Goal: Information Seeking & Learning: Learn about a topic

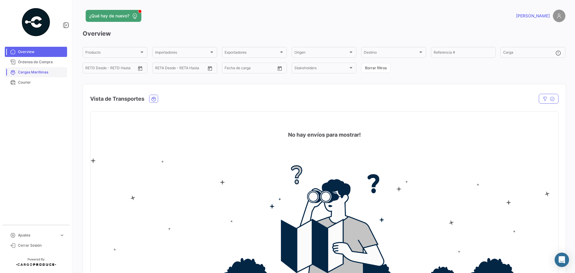
click at [44, 74] on span "Cargas Marítimas" at bounding box center [41, 71] width 47 height 5
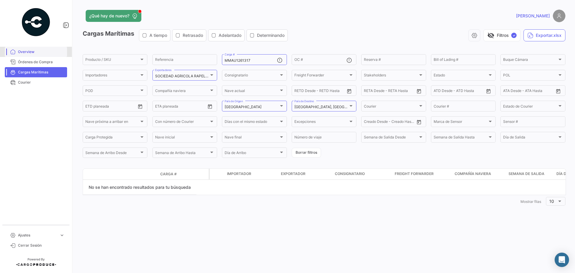
click at [32, 51] on span "Overview" at bounding box center [41, 51] width 47 height 5
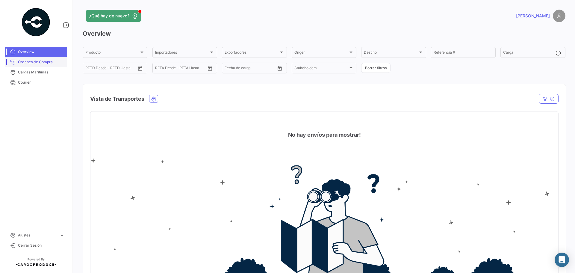
click at [33, 59] on link "Órdenes de Compra" at bounding box center [36, 62] width 62 height 10
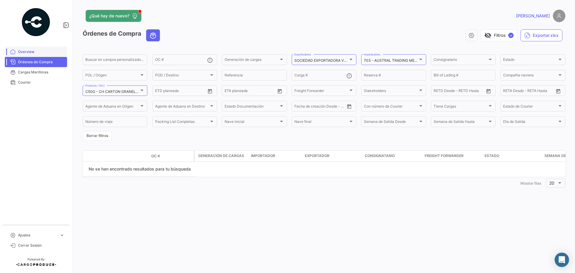
click at [39, 54] on span "Overview" at bounding box center [41, 51] width 47 height 5
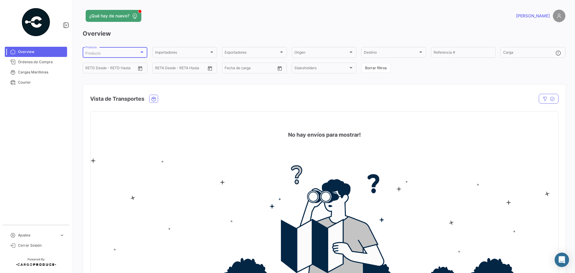
click at [116, 53] on div "Producto" at bounding box center [112, 53] width 54 height 4
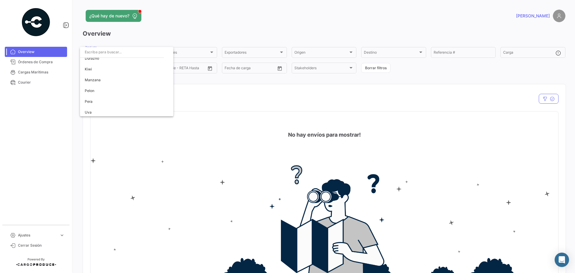
scroll to position [49, 0]
click at [175, 75] on div at bounding box center [287, 136] width 575 height 273
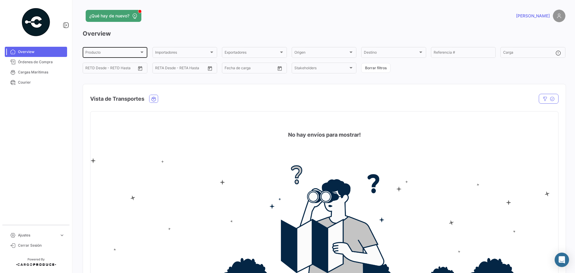
click at [138, 51] on div "Producto" at bounding box center [112, 53] width 54 height 4
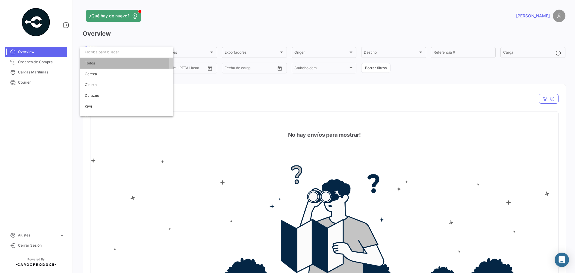
click at [113, 62] on span "Todos" at bounding box center [127, 63] width 84 height 11
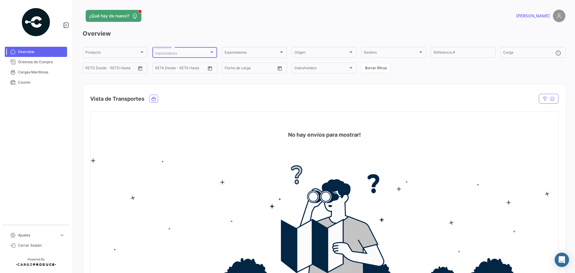
click at [195, 51] on div "Importadores" at bounding box center [182, 53] width 54 height 4
click at [177, 63] on div "Seleccionar todas" at bounding box center [193, 63] width 103 height 11
click at [280, 49] on div at bounding box center [287, 136] width 575 height 273
click at [280, 50] on div at bounding box center [281, 52] width 5 height 5
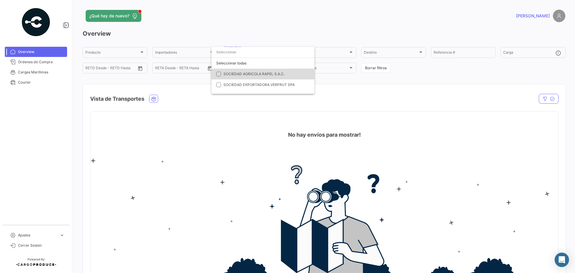
click at [220, 72] on mat-pseudo-checkbox at bounding box center [218, 74] width 5 height 5
click at [332, 48] on div at bounding box center [287, 136] width 575 height 273
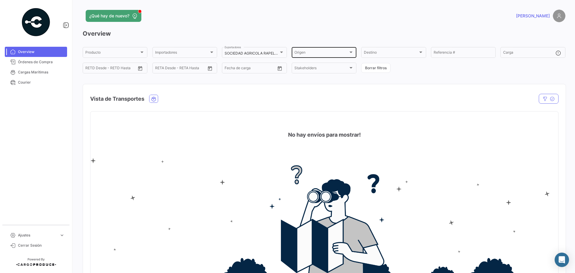
click at [333, 47] on div "Origen Origen" at bounding box center [323, 52] width 59 height 12
click at [333, 47] on input "dropdown search" at bounding box center [316, 52] width 70 height 11
click at [348, 20] on div at bounding box center [287, 136] width 575 height 273
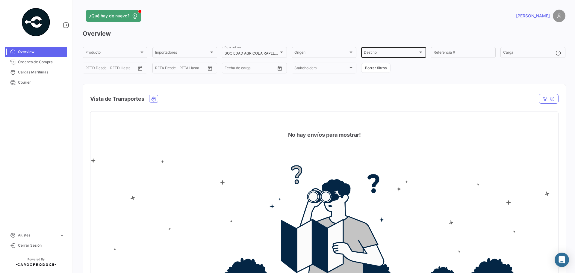
click at [408, 49] on div "Destino Destino" at bounding box center [393, 52] width 59 height 12
click at [404, 34] on div at bounding box center [287, 136] width 575 height 273
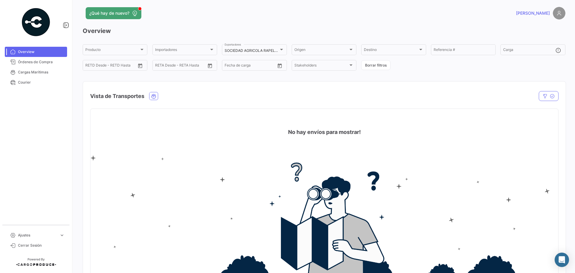
scroll to position [0, 0]
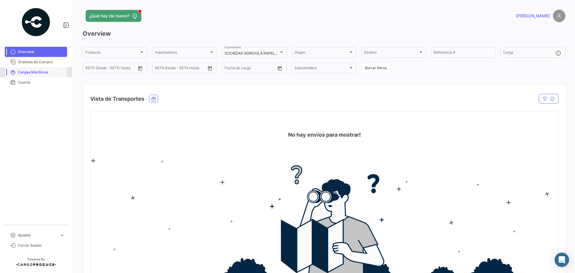
click at [33, 71] on span "Cargas Marítimas" at bounding box center [41, 71] width 47 height 5
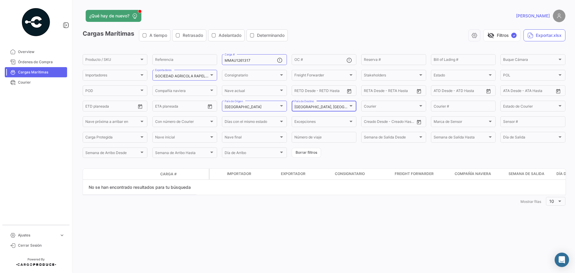
click at [347, 102] on div "[GEOGRAPHIC_DATA], [GEOGRAPHIC_DATA] [GEOGRAPHIC_DATA]" at bounding box center [323, 106] width 59 height 12
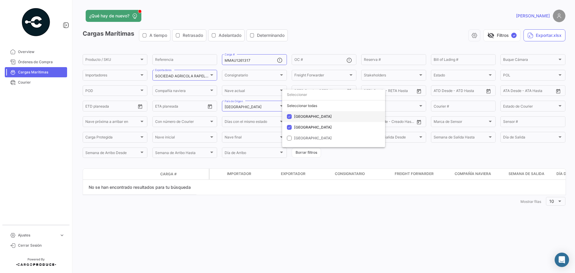
click at [290, 115] on mat-pseudo-checkbox at bounding box center [289, 116] width 5 height 5
click at [160, 225] on div at bounding box center [287, 136] width 575 height 273
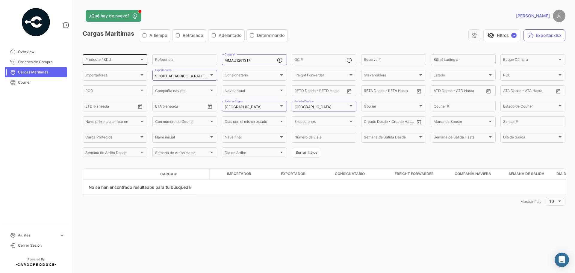
click at [127, 54] on div "Producto / SKU Producto / SKU" at bounding box center [114, 59] width 59 height 12
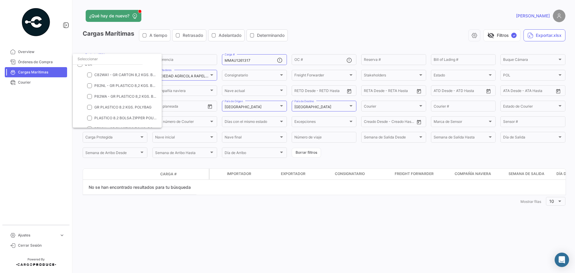
scroll to position [197, 0]
click at [79, 79] on span at bounding box center [80, 77] width 5 height 5
click at [80, 80] on input "UVA" at bounding box center [80, 80] width 0 height 0
checkbox input "true"
click at [53, 97] on div at bounding box center [287, 136] width 575 height 273
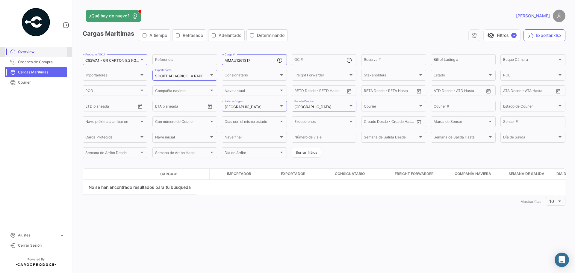
click at [26, 53] on span "Overview" at bounding box center [41, 51] width 47 height 5
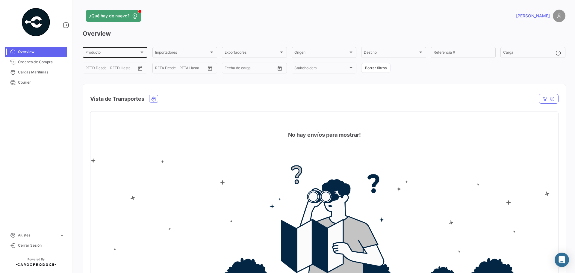
click at [121, 47] on div "Producto Producto" at bounding box center [114, 52] width 59 height 12
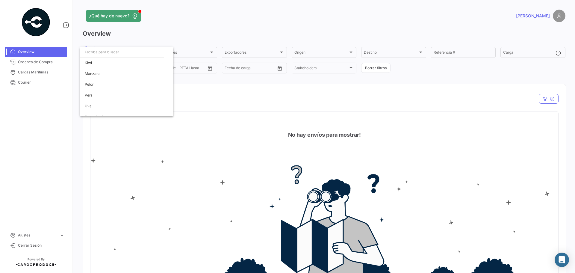
scroll to position [49, 0]
click at [93, 110] on span "Uvas de Mesa" at bounding box center [97, 110] width 24 height 4
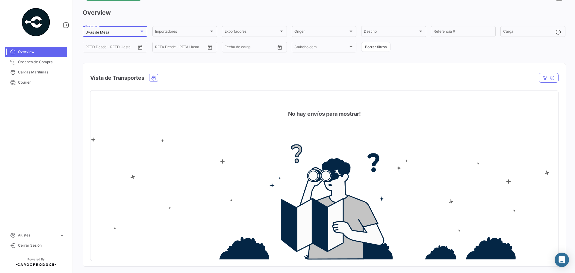
scroll to position [30, 0]
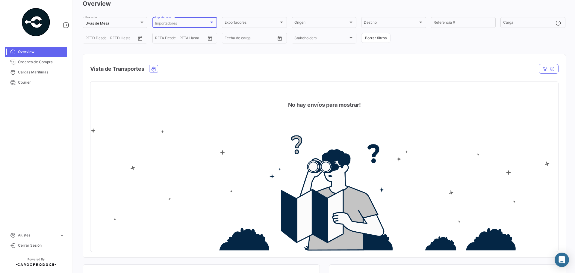
click at [207, 21] on div "Importadores" at bounding box center [182, 23] width 54 height 4
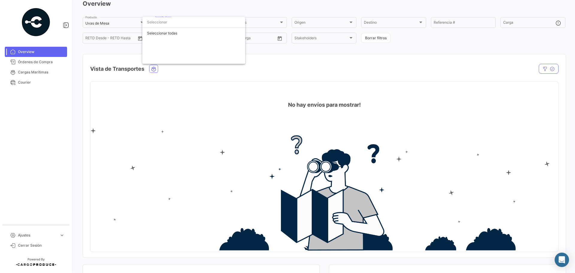
click at [268, 12] on div at bounding box center [287, 136] width 575 height 273
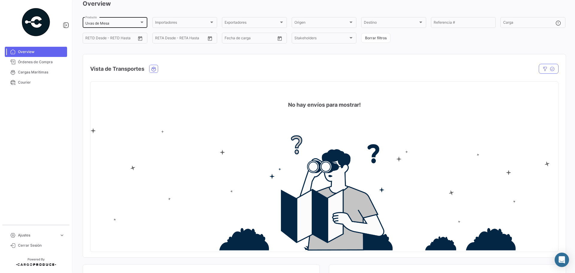
click at [140, 22] on div at bounding box center [141, 22] width 3 height 1
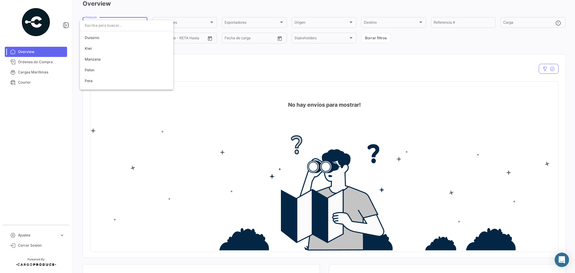
scroll to position [5, 0]
click at [135, 35] on span "Todos" at bounding box center [127, 31] width 84 height 11
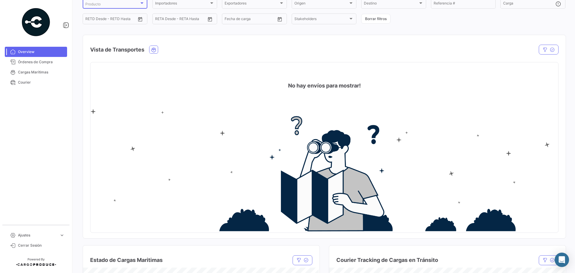
scroll to position [0, 0]
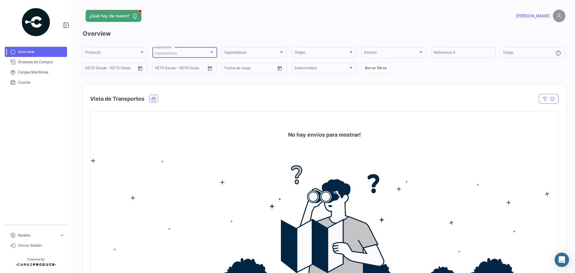
click at [195, 51] on div "Importadores" at bounding box center [182, 53] width 54 height 4
type input "au"
click at [236, 54] on mat-icon "close" at bounding box center [237, 53] width 7 height 7
click at [230, 38] on div at bounding box center [287, 136] width 575 height 273
click at [558, 14] on img at bounding box center [558, 16] width 13 height 13
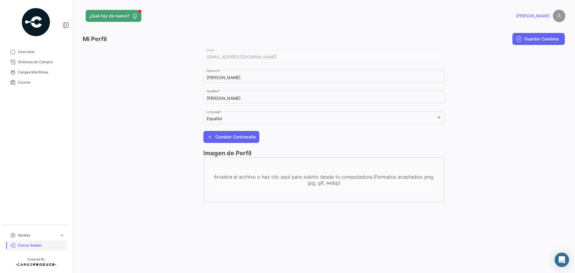
click at [26, 246] on span "Cerrar Sesión" at bounding box center [41, 244] width 47 height 5
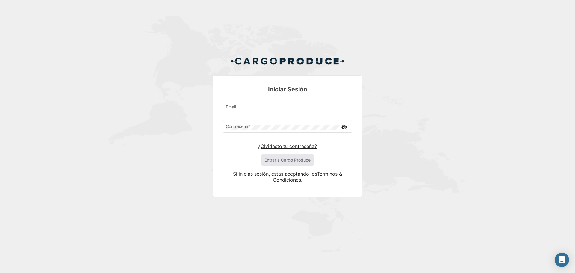
type input "[EMAIL_ADDRESS][DOMAIN_NAME]"
